Goal: Navigation & Orientation: Understand site structure

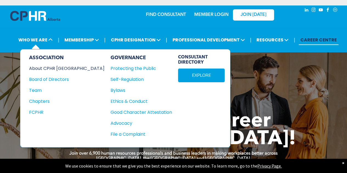
click at [46, 69] on div "About CPHR [GEOGRAPHIC_DATA]" at bounding box center [63, 68] width 68 height 7
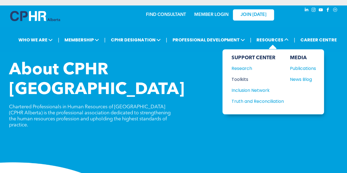
click at [238, 78] on div "Toolkits" at bounding box center [254, 79] width 47 height 7
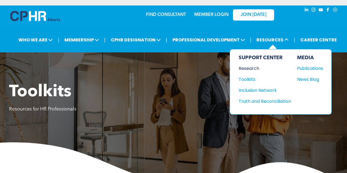
click at [244, 70] on div "Research" at bounding box center [262, 68] width 47 height 7
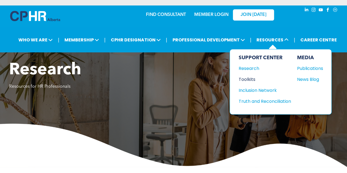
click at [245, 78] on div "Toolkits" at bounding box center [262, 79] width 47 height 7
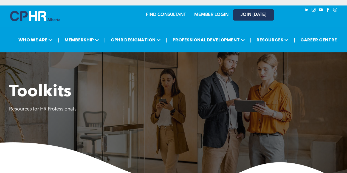
click at [258, 17] on span "JOIN [DATE]" at bounding box center [253, 14] width 26 height 5
click at [208, 15] on link "MEMBER LOGIN" at bounding box center [211, 15] width 34 height 4
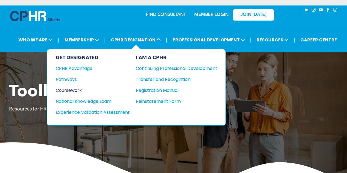
click at [72, 89] on div "Coursework" at bounding box center [89, 90] width 67 height 7
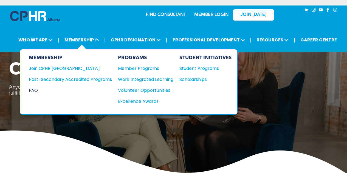
click at [36, 90] on div "FAQ" at bounding box center [66, 90] width 75 height 7
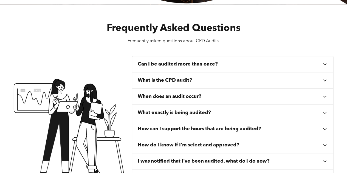
scroll to position [137, 0]
